Goal: Transaction & Acquisition: Purchase product/service

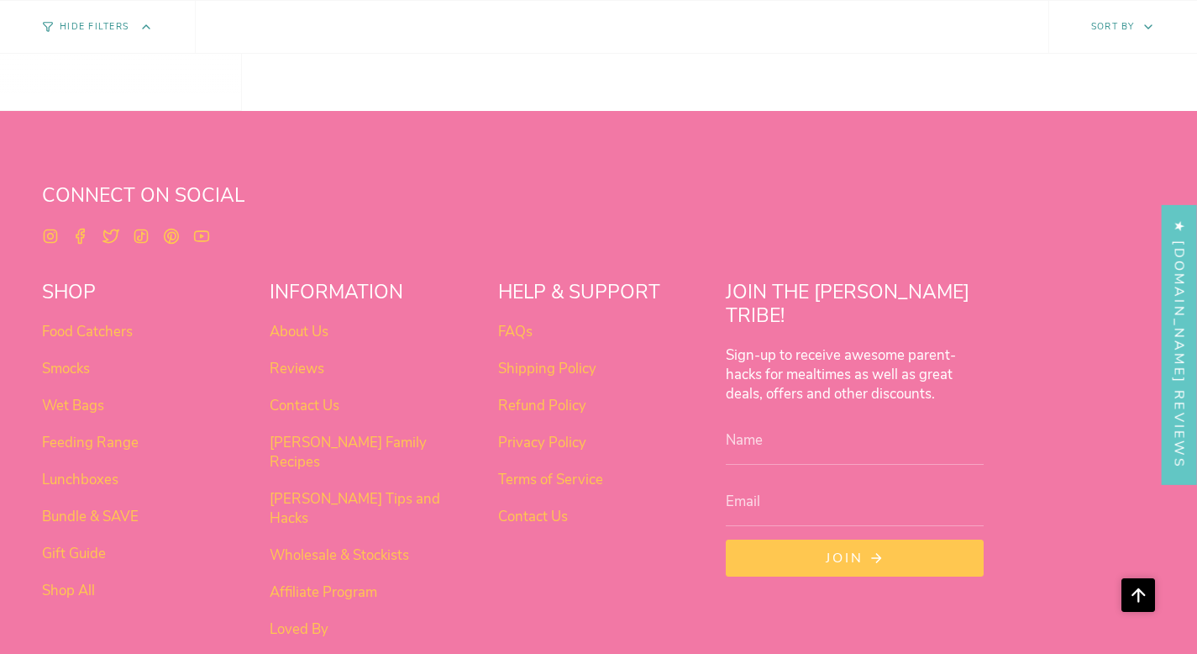
scroll to position [1319, 0]
